Goal: Task Accomplishment & Management: Complete application form

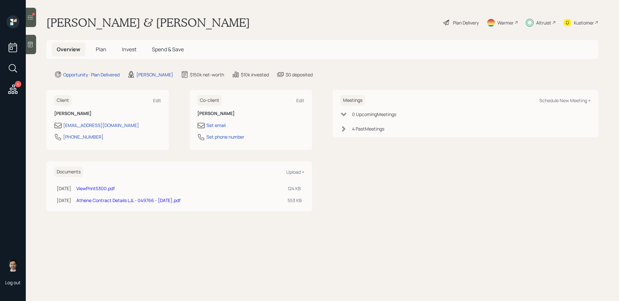
click at [102, 188] on link "ViewPrint5300.pdf" at bounding box center [95, 188] width 38 height 6
click at [134, 52] on span "Invest" at bounding box center [129, 49] width 15 height 7
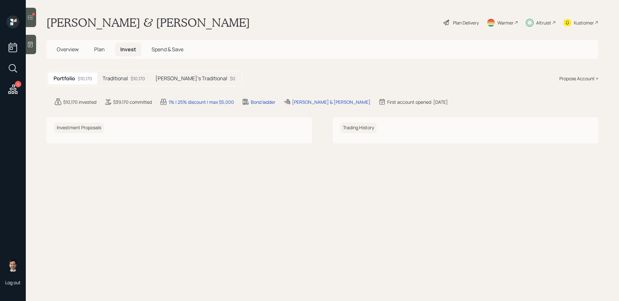
click at [179, 82] on h5 "[PERSON_NAME]'s Traditional" at bounding box center [191, 78] width 72 height 6
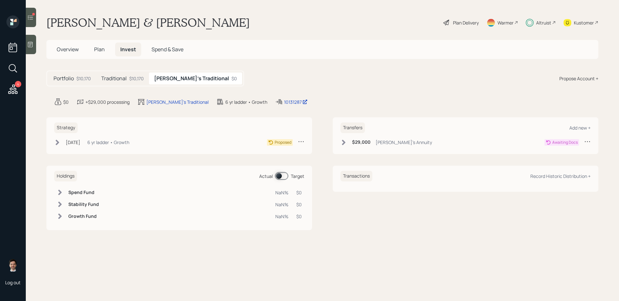
click at [347, 142] on div "$29,000 [PERSON_NAME]'s Annuity" at bounding box center [387, 142] width 92 height 8
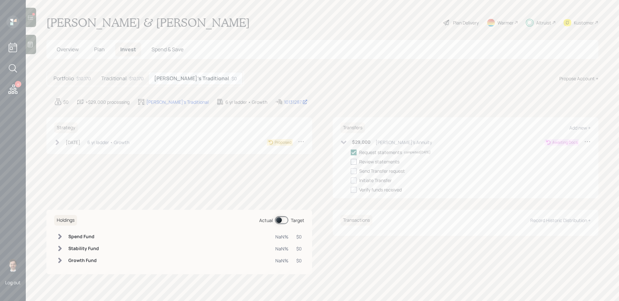
click at [357, 161] on label at bounding box center [355, 161] width 8 height 7
click at [351, 162] on input "checkbox" at bounding box center [351, 162] width 0 height 0
checkbox input "true"
click at [357, 171] on div at bounding box center [354, 171] width 6 height 6
click at [351, 171] on input "checkbox" at bounding box center [351, 171] width 0 height 0
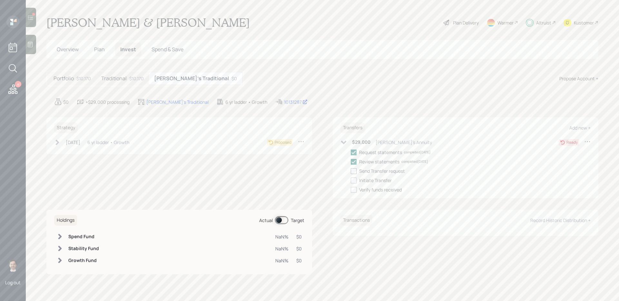
checkbox input "true"
click at [355, 181] on div at bounding box center [354, 181] width 6 height 6
click at [351, 181] on input "checkbox" at bounding box center [351, 180] width 0 height 0
checkbox input "true"
click at [54, 143] on div "Strategy [DATE] [DATE] 6:04 PM EDT 6 yr ladder • Growth Proposed" at bounding box center [179, 135] width 266 height 37
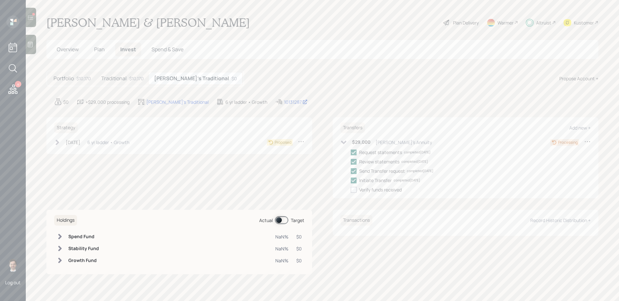
click at [57, 143] on icon at bounding box center [58, 142] width 4 height 5
click at [88, 162] on div "Send plan for signature" at bounding box center [97, 161] width 48 height 7
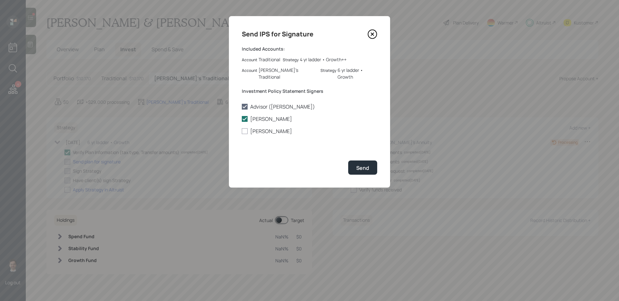
click at [370, 34] on icon at bounding box center [373, 34] width 10 height 10
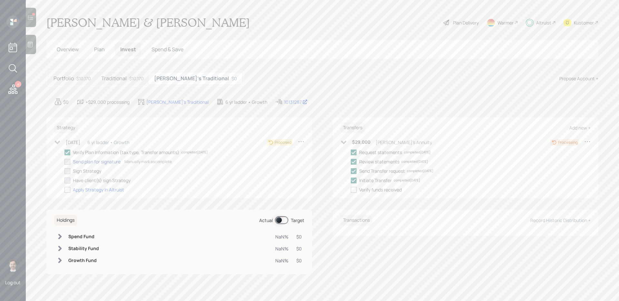
click at [98, 160] on div "Send plan for signature" at bounding box center [97, 161] width 48 height 7
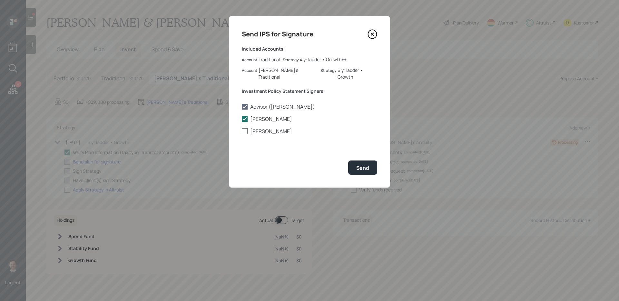
click at [257, 128] on label "[PERSON_NAME]" at bounding box center [309, 131] width 135 height 7
click at [242, 131] on input "[PERSON_NAME]" at bounding box center [242, 131] width 0 height 0
checkbox input "true"
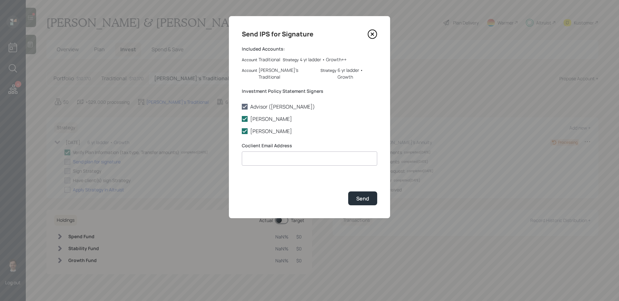
click at [282, 152] on input at bounding box center [309, 159] width 135 height 14
type input "[EMAIL_ADDRESS][DOMAIN_NAME]"
click at [357, 195] on div "Send" at bounding box center [362, 198] width 13 height 7
checkbox input "true"
